Goal: Task Accomplishment & Management: Complete application form

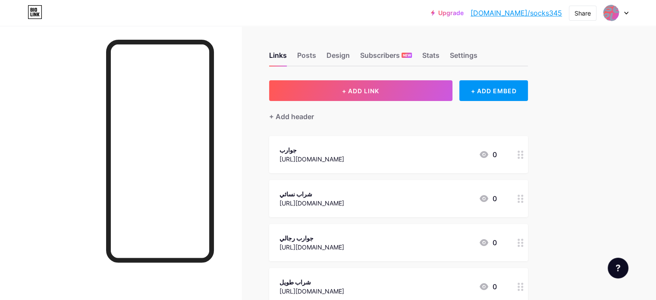
click at [626, 17] on div at bounding box center [615, 13] width 25 height 16
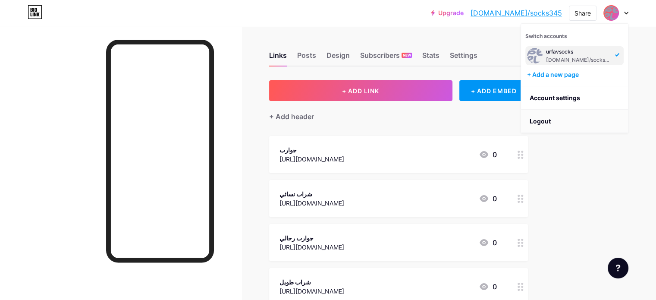
click at [547, 121] on li "Logout" at bounding box center [574, 121] width 107 height 23
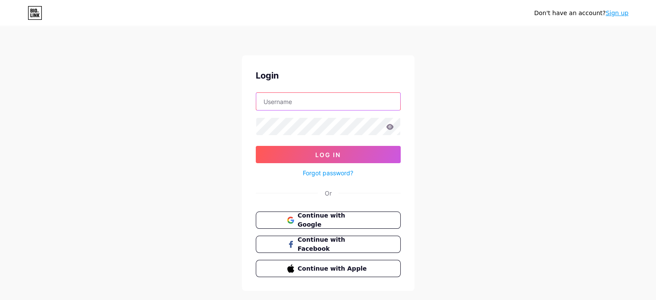
type input "[EMAIL_ADDRESS][DOMAIN_NAME]"
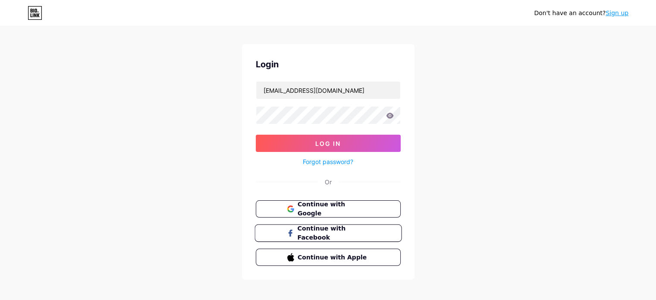
scroll to position [17, 0]
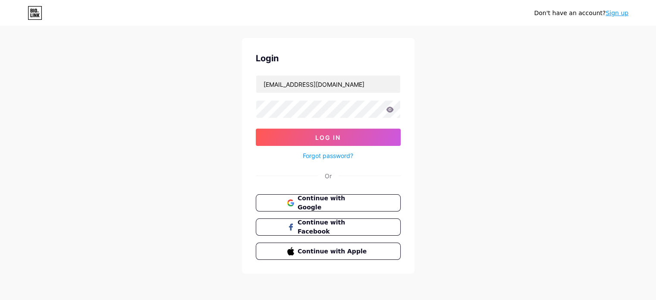
click at [623, 15] on link "Sign up" at bounding box center [616, 12] width 23 height 7
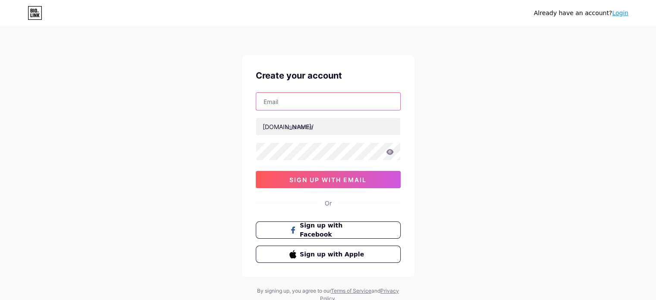
click at [329, 97] on input "text" at bounding box center [328, 101] width 144 height 17
paste input "[EMAIL_ADDRESS][DOMAIN_NAME]"
type input "[EMAIL_ADDRESS][DOMAIN_NAME]"
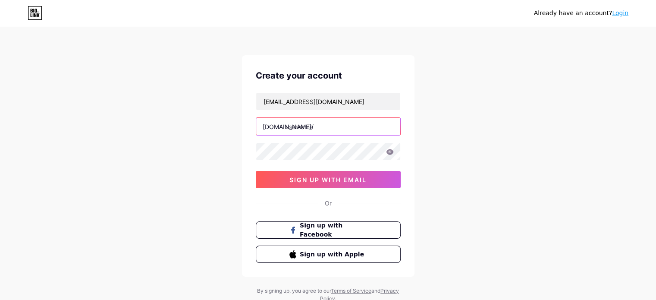
click at [316, 123] on input "text" at bounding box center [328, 126] width 144 height 17
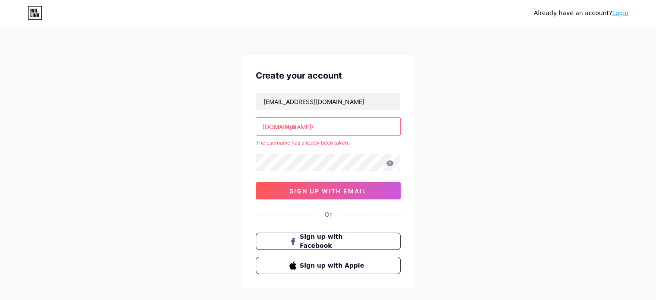
click at [331, 124] on input "rma" at bounding box center [328, 126] width 144 height 17
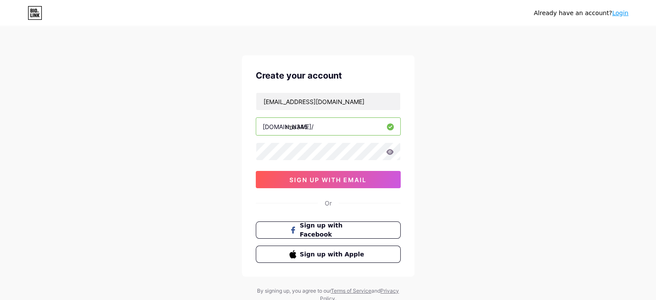
type input "rma345"
click at [312, 180] on span "sign up with email" at bounding box center [327, 179] width 77 height 7
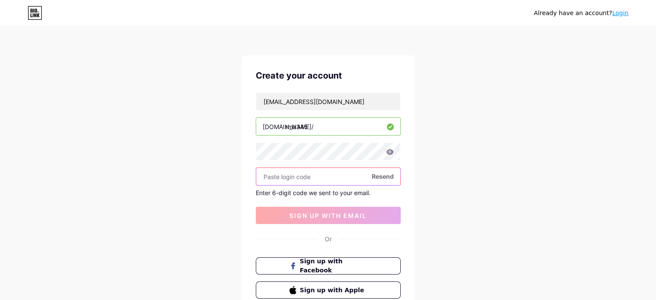
click at [308, 182] on input "text" at bounding box center [328, 176] width 144 height 17
paste input "681683"
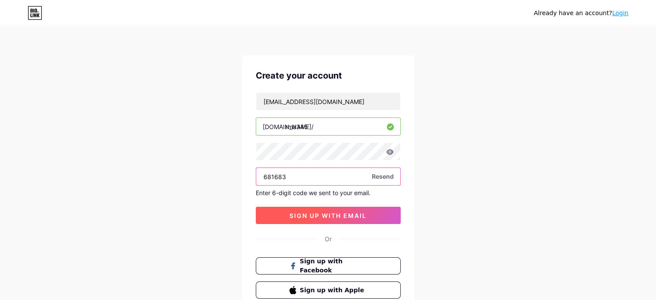
type input "681683"
click at [312, 213] on span "sign up with email" at bounding box center [327, 215] width 77 height 7
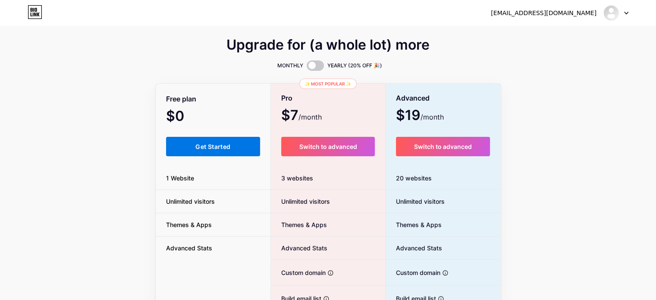
click at [225, 141] on button "Get Started" at bounding box center [213, 146] width 94 height 19
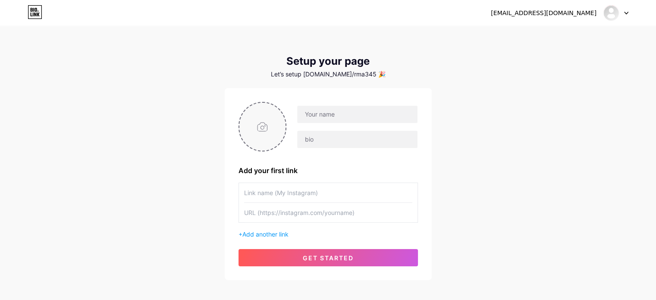
click at [260, 114] on input "file" at bounding box center [262, 127] width 47 height 48
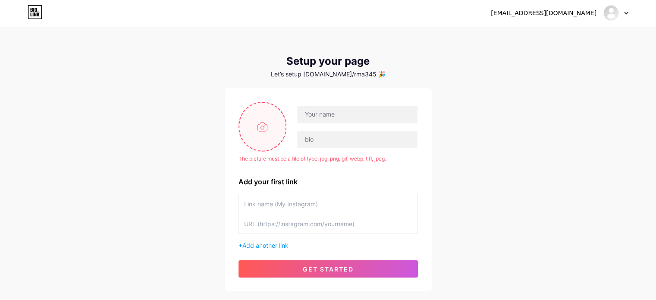
click at [254, 122] on input "file" at bounding box center [262, 127] width 47 height 48
click at [254, 119] on input "file" at bounding box center [262, 127] width 47 height 48
type input "C:\fakepath\Artboard-6_9bd39e02-6d80-425e-bf24-17a3c4a8e1ba.webp"
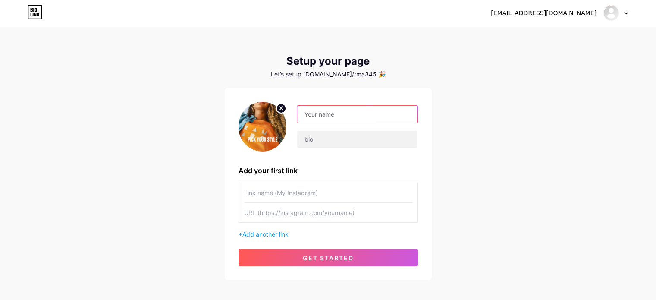
click at [351, 114] on input "text" at bounding box center [357, 114] width 120 height 17
type input "RM"
click at [351, 142] on input "text" at bounding box center [357, 139] width 120 height 17
click at [267, 191] on input "text" at bounding box center [328, 192] width 168 height 19
type input "L"
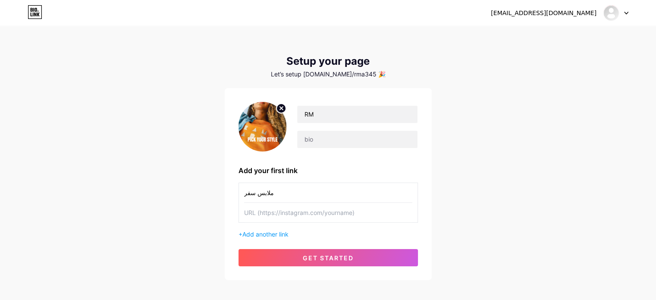
click at [279, 196] on input "ملابس سفر" at bounding box center [328, 192] width 168 height 19
paste input "مريحه لل"
type input "ملابس مريحه للسفر"
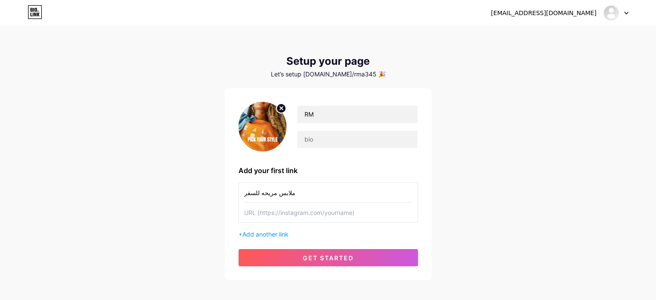
click at [282, 208] on input "text" at bounding box center [328, 212] width 168 height 19
click at [298, 204] on input "text" at bounding box center [328, 212] width 168 height 19
paste input "[URL][DOMAIN_NAME]"
type input "[URL][DOMAIN_NAME]"
click at [280, 229] on div "ملابس مريحه للسفر [URL][DOMAIN_NAME] + Add another link" at bounding box center [327, 210] width 179 height 56
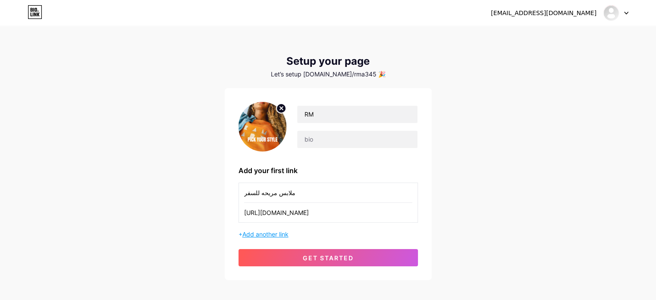
click at [283, 234] on span "Add another link" at bounding box center [265, 233] width 46 height 7
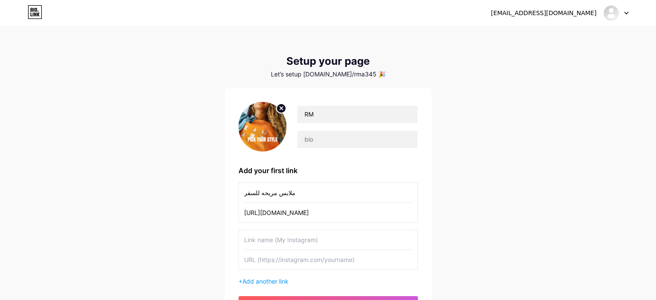
click at [287, 236] on input "text" at bounding box center [328, 239] width 168 height 19
paste input "ملابس سفر رجالي"
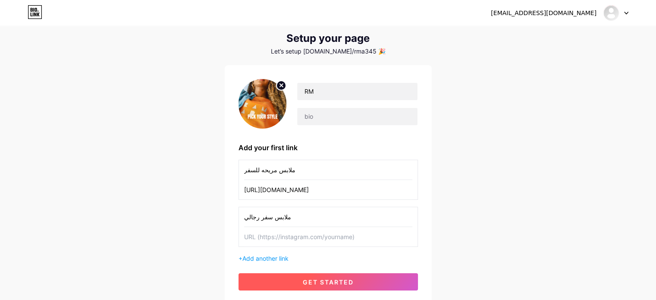
scroll to position [43, 0]
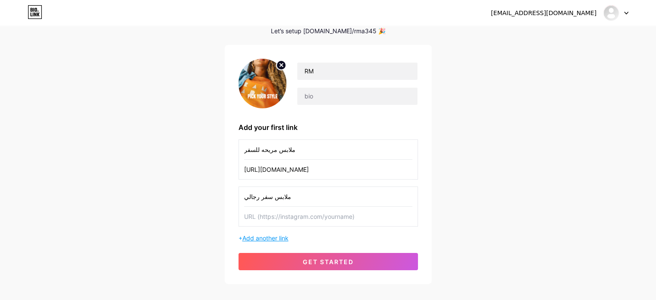
type input "ملابس سفر رجالي"
click at [286, 236] on span "Add another link" at bounding box center [265, 237] width 46 height 7
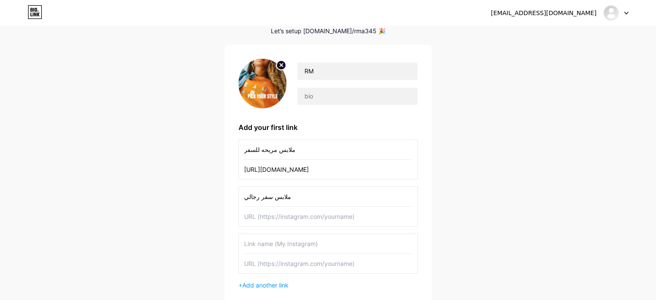
click at [277, 236] on input "text" at bounding box center [328, 243] width 168 height 19
paste input "ملابس سفر للنساء"
type input "ملابس سفر للنساء"
click at [285, 260] on input "text" at bounding box center [328, 263] width 168 height 19
paste input "[URL][DOMAIN_NAME]"
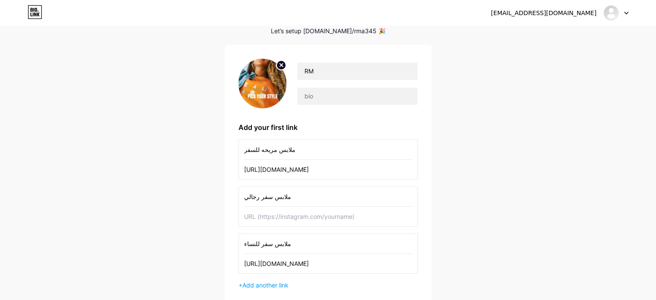
type input "[URL][DOMAIN_NAME]"
click at [287, 222] on input "text" at bounding box center [328, 216] width 168 height 19
paste input "[URL][DOMAIN_NAME]"
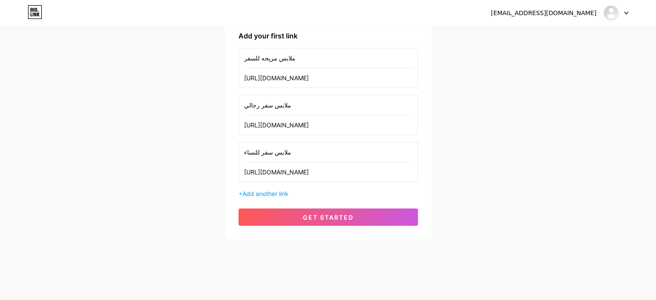
scroll to position [135, 0]
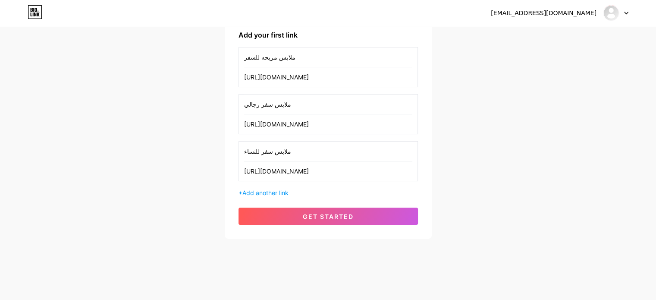
type input "[URL][DOMAIN_NAME]"
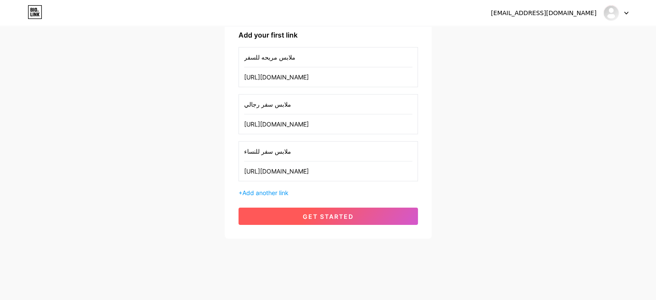
click at [320, 215] on span "get started" at bounding box center [328, 216] width 51 height 7
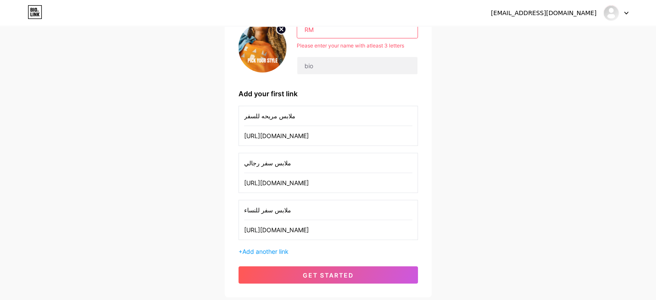
scroll to position [86, 0]
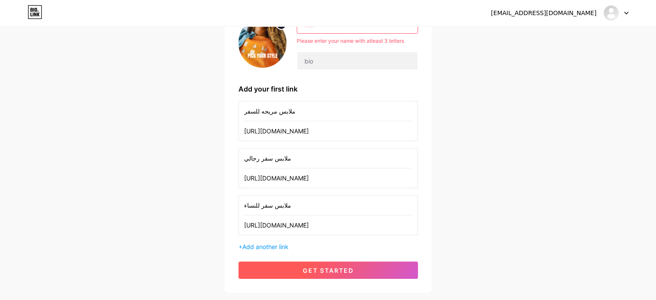
click at [310, 263] on button "get started" at bounding box center [327, 269] width 179 height 17
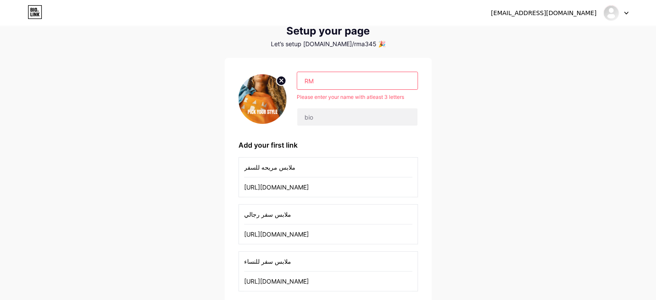
scroll to position [0, 0]
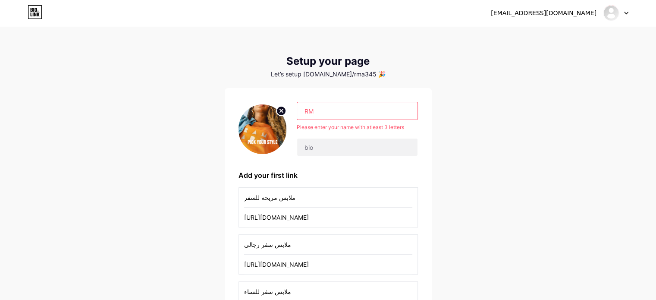
click at [360, 115] on input "RM" at bounding box center [357, 110] width 120 height 17
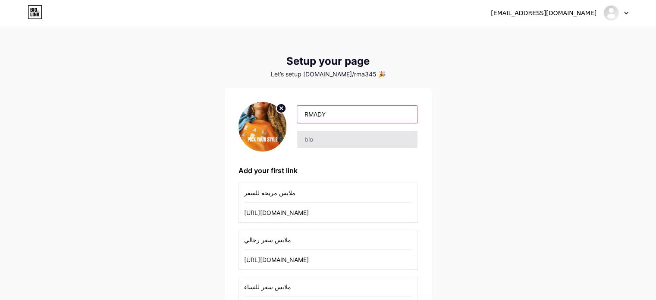
type input "RMADY"
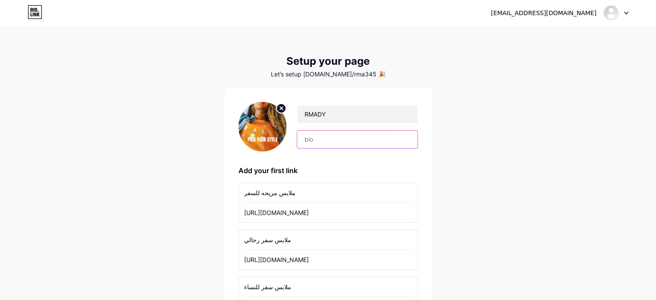
click at [318, 140] on input "text" at bounding box center [357, 139] width 120 height 17
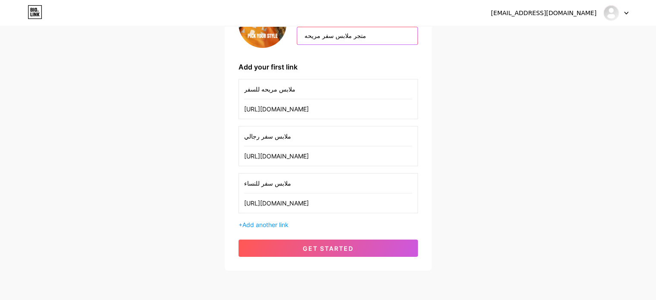
scroll to position [135, 0]
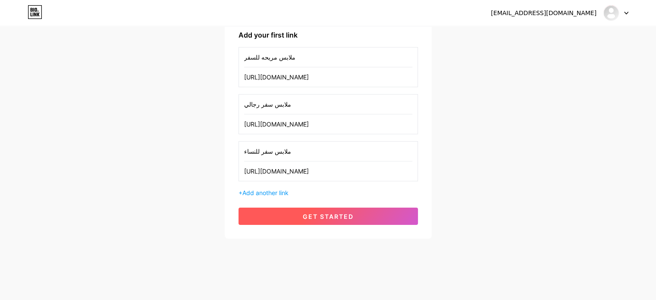
type input "متجر ملابس سفر مريحه"
click at [333, 220] on button "get started" at bounding box center [327, 215] width 179 height 17
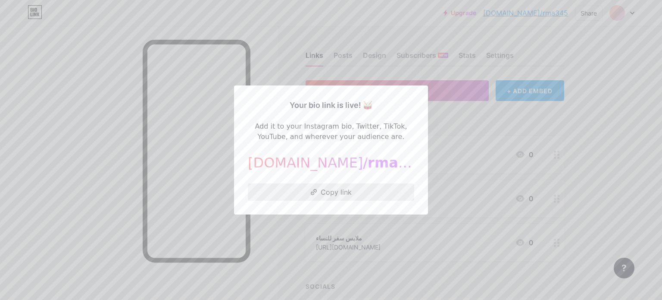
click at [350, 195] on button "Copy link" at bounding box center [331, 191] width 166 height 17
click at [85, 179] on div at bounding box center [331, 150] width 662 height 300
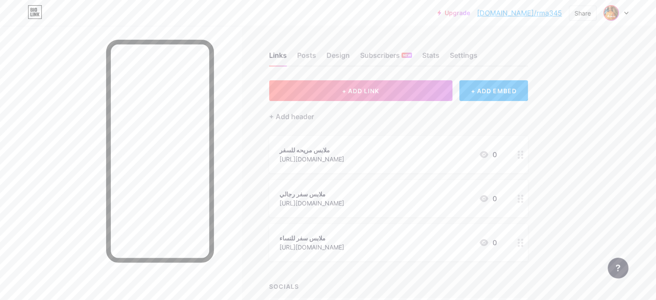
click at [614, 11] on img at bounding box center [611, 13] width 14 height 14
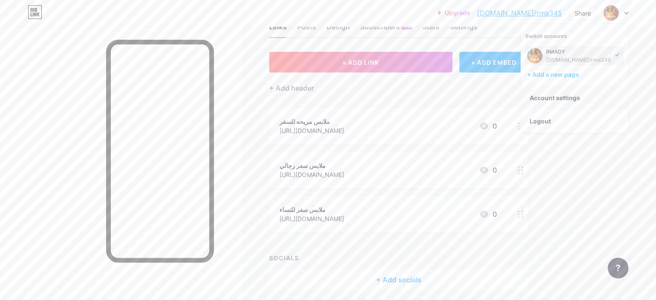
scroll to position [43, 0]
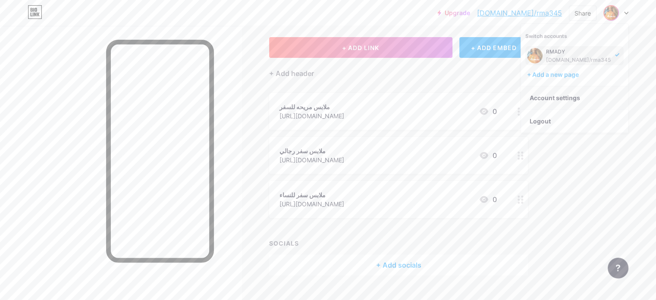
click at [561, 105] on link "Account settings" at bounding box center [574, 97] width 107 height 23
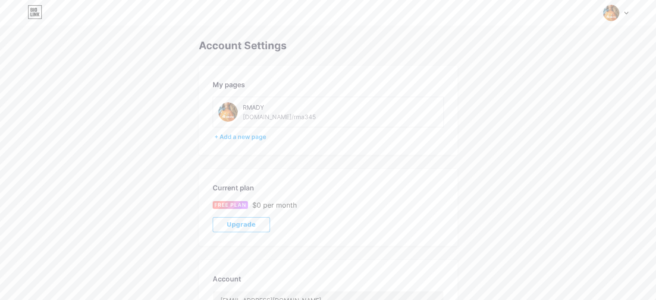
click at [245, 104] on div "RMADY" at bounding box center [290, 107] width 94 height 9
click at [319, 129] on div "My pages RMADY [DOMAIN_NAME]/rma345 + Add a new page" at bounding box center [328, 110] width 259 height 89
click at [234, 82] on div "My pages" at bounding box center [328, 84] width 231 height 10
click at [257, 113] on div "[DOMAIN_NAME]/rma345" at bounding box center [279, 116] width 73 height 9
drag, startPoint x: 256, startPoint y: 119, endPoint x: 228, endPoint y: 103, distance: 32.3
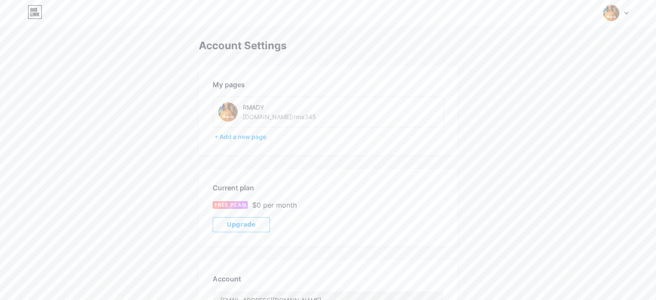
click at [255, 119] on div "[DOMAIN_NAME]/rma345" at bounding box center [279, 116] width 73 height 9
click at [227, 103] on img at bounding box center [227, 111] width 19 height 19
click at [226, 108] on img at bounding box center [227, 111] width 19 height 19
click at [248, 106] on div "RMADY" at bounding box center [290, 107] width 94 height 9
click at [618, 12] on img at bounding box center [611, 13] width 16 height 16
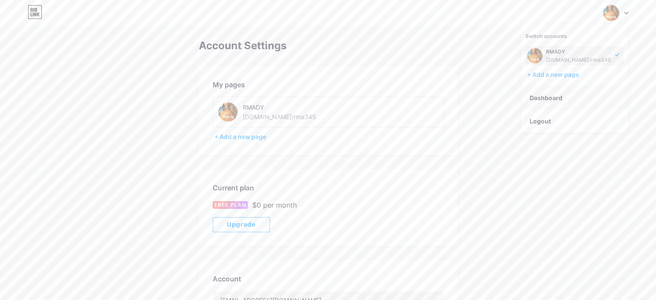
click at [570, 95] on link "Dashboard" at bounding box center [574, 97] width 107 height 23
